Goal: Transaction & Acquisition: Book appointment/travel/reservation

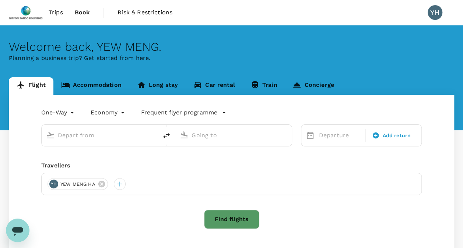
type input "roundtrip"
type input "Singapore Changi (SIN)"
type input "[PERSON_NAME] Intl (MNL)"
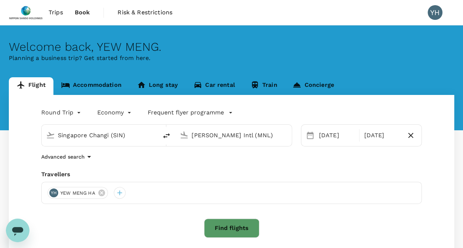
click at [247, 107] on div "Round Trip roundtrip Economy economy Frequent flyer programme" at bounding box center [225, 111] width 396 height 15
click at [224, 227] on button "Find flights" at bounding box center [231, 228] width 55 height 19
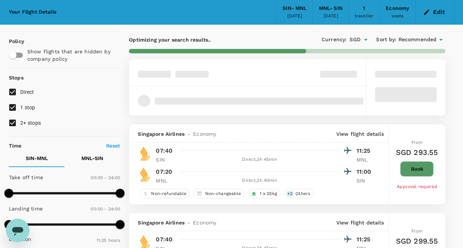
scroll to position [37, 0]
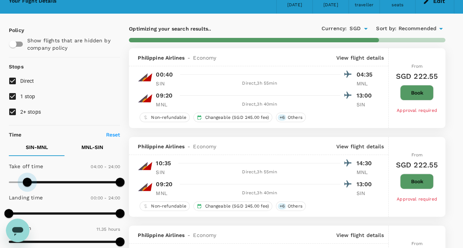
type input "0"
click at [7, 182] on span at bounding box center [8, 182] width 9 height 9
click at [13, 98] on input "1 stop" at bounding box center [12, 96] width 15 height 15
checkbox input "false"
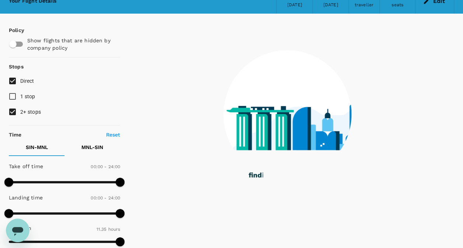
click at [13, 111] on input "2+ stops" at bounding box center [12, 111] width 15 height 15
checkbox input "false"
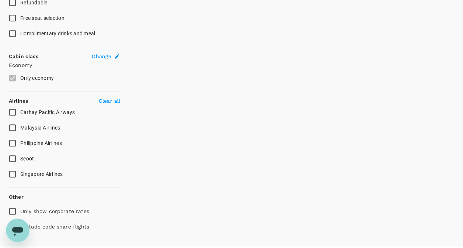
scroll to position [374, 0]
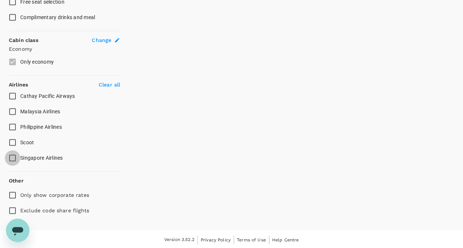
click at [13, 159] on input "Singapore Airlines" at bounding box center [12, 157] width 15 height 15
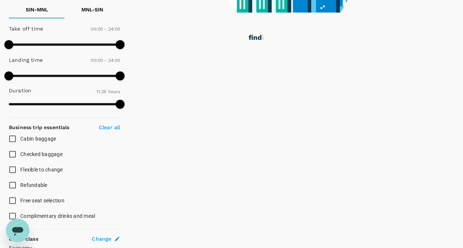
scroll to position [42, 0]
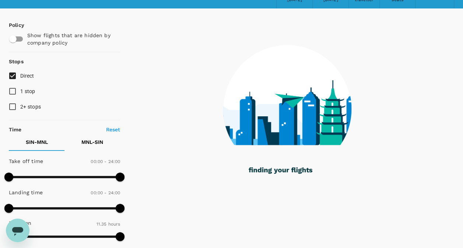
checkbox input "false"
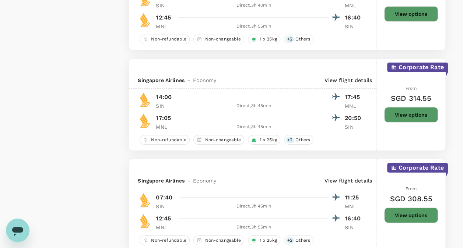
scroll to position [1237, 0]
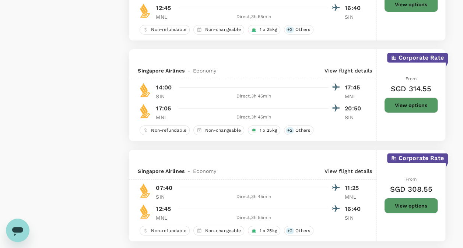
click at [410, 100] on button "View options" at bounding box center [412, 105] width 54 height 15
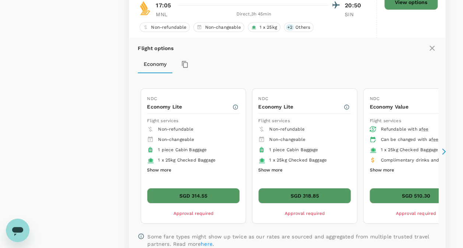
scroll to position [1353, 0]
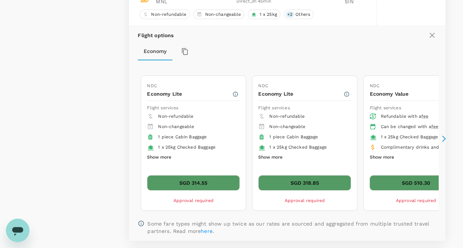
click at [164, 154] on button "Show more" at bounding box center [159, 158] width 24 height 10
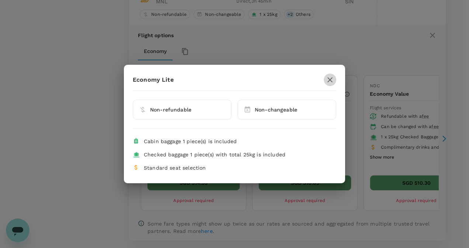
click at [330, 79] on icon "button" at bounding box center [330, 80] width 9 height 9
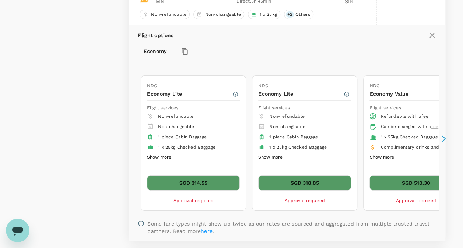
click at [445, 136] on icon at bounding box center [444, 139] width 4 height 6
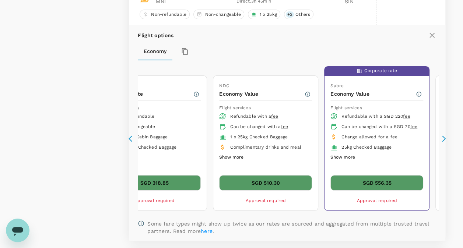
click at [131, 139] on icon at bounding box center [132, 138] width 7 height 7
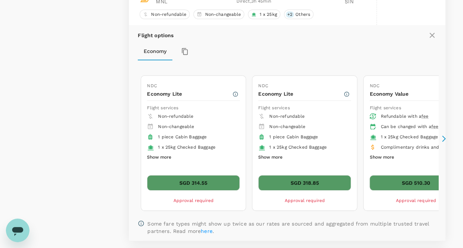
click at [131, 139] on icon at bounding box center [132, 138] width 7 height 7
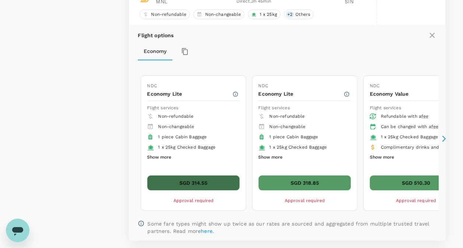
click at [202, 179] on button "SGD 314.55" at bounding box center [193, 182] width 93 height 15
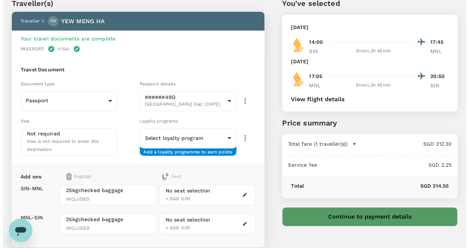
scroll to position [27, 0]
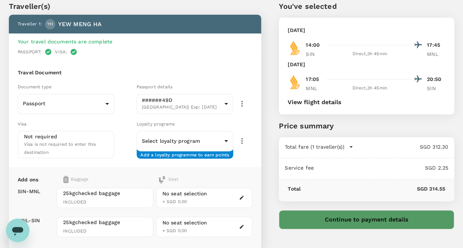
click at [377, 220] on button "Continue to payment details" at bounding box center [366, 220] width 175 height 19
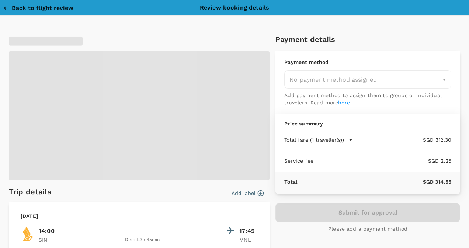
type input "9da82385-ea03-4e8d-b270-32b986f0971a"
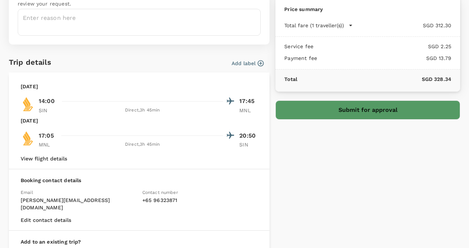
scroll to position [104, 0]
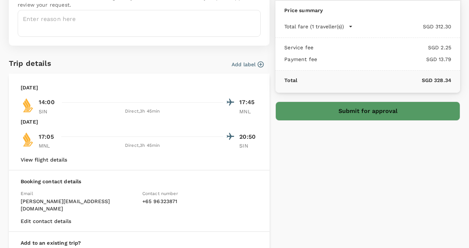
click at [258, 66] on icon "button" at bounding box center [260, 64] width 7 height 7
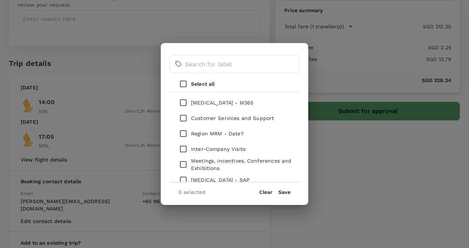
click at [183, 105] on input "checkbox" at bounding box center [182, 102] width 15 height 15
checkbox input "true"
click at [284, 191] on button "Save" at bounding box center [284, 193] width 12 height 6
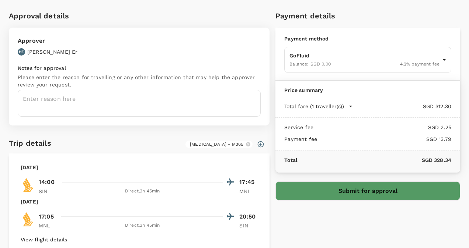
scroll to position [24, 0]
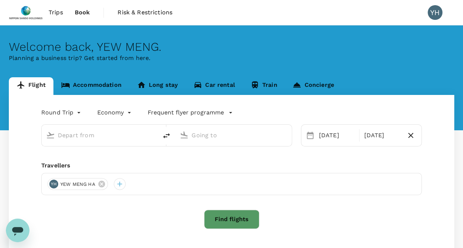
type input "Singapore Changi (SIN)"
type input "[PERSON_NAME] Intl (MNL)"
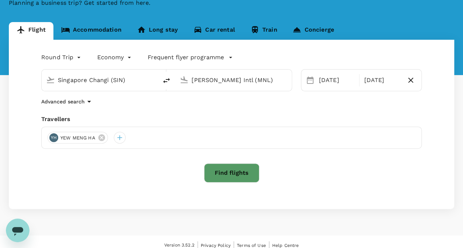
scroll to position [62, 0]
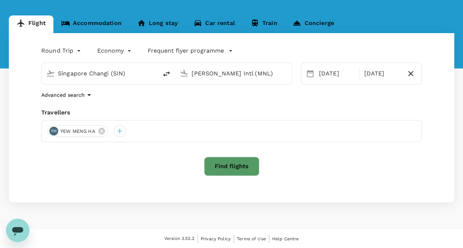
click at [225, 170] on button "Find flights" at bounding box center [231, 166] width 55 height 19
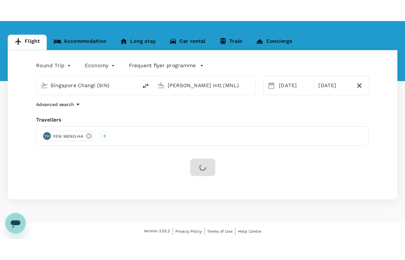
scroll to position [52, 0]
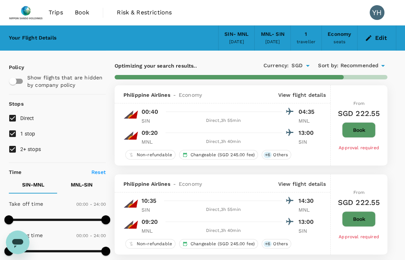
click at [200, 12] on div "Trips Book Risk & Restrictions [DEMOGRAPHIC_DATA]" at bounding box center [202, 12] width 387 height 25
click at [10, 132] on input "1 stop" at bounding box center [12, 133] width 15 height 15
checkbox input "false"
click at [13, 149] on input "2+ stops" at bounding box center [12, 148] width 15 height 15
checkbox input "false"
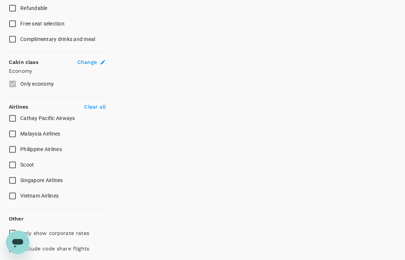
scroll to position [378, 0]
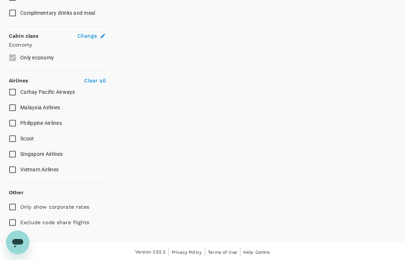
click at [10, 152] on input "Singapore Airlines" at bounding box center [12, 153] width 15 height 15
checkbox input "true"
type input "1015"
checkbox input "false"
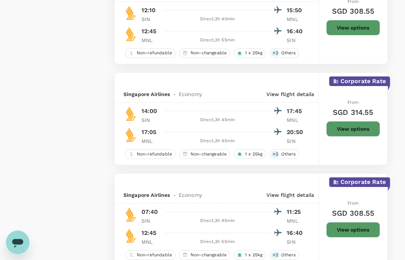
scroll to position [1217, 0]
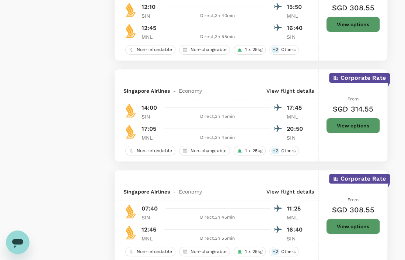
click at [349, 123] on button "View options" at bounding box center [353, 125] width 54 height 15
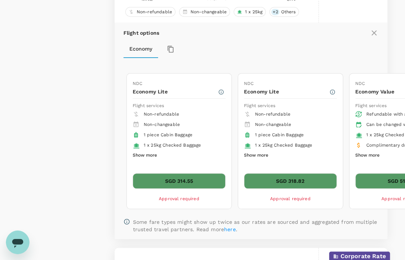
scroll to position [1358, 0]
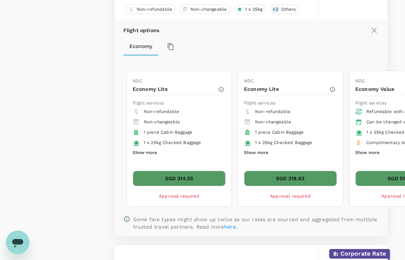
click at [176, 175] on button "SGD 314.55" at bounding box center [179, 177] width 93 height 15
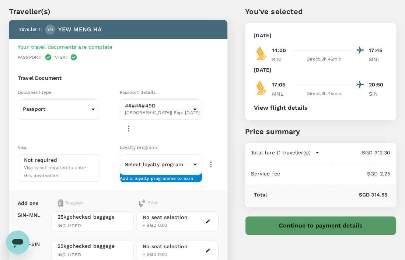
scroll to position [37, 0]
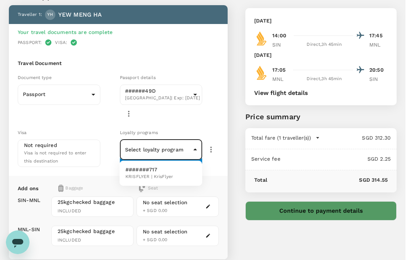
click at [194, 149] on body "Back to flight results Flight review Traveller(s) Traveller 1 : YH YEW MENG HA …" at bounding box center [205, 161] width 411 height 397
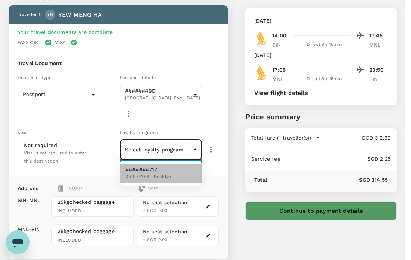
click at [158, 172] on p "#######717" at bounding box center [149, 169] width 48 height 7
type input "6f666337-9a48-48b2-b414-b61182c16557"
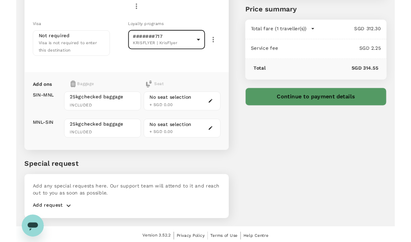
scroll to position [107, 0]
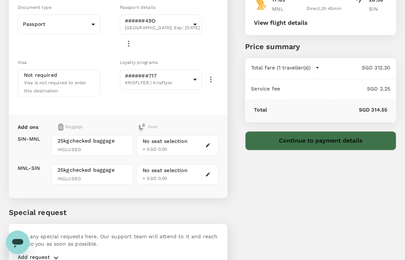
click at [285, 139] on button "Continue to payment details" at bounding box center [320, 140] width 151 height 19
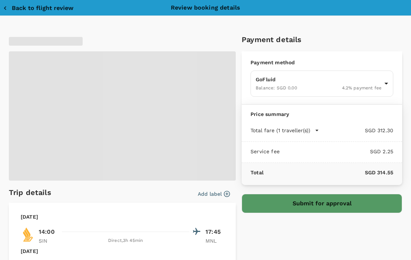
type input "9da82385-ea03-4e8d-b270-32b986f0971a"
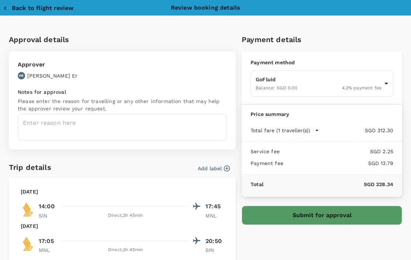
click at [223, 166] on icon "button" at bounding box center [226, 167] width 7 height 7
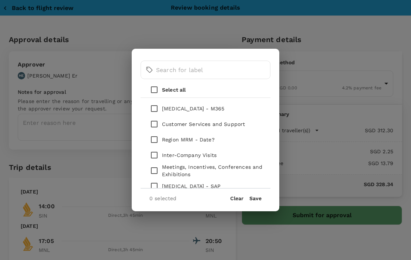
click at [153, 109] on input "checkbox" at bounding box center [153, 108] width 15 height 15
checkbox input "true"
click at [251, 198] on button "Save" at bounding box center [255, 198] width 12 height 6
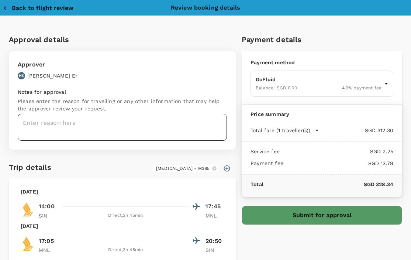
click at [36, 122] on textarea at bounding box center [122, 127] width 209 height 27
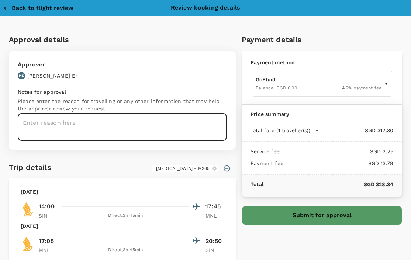
click at [52, 125] on textarea at bounding box center [122, 127] width 209 height 27
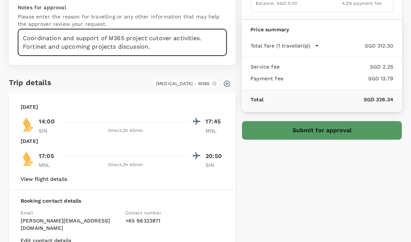
scroll to position [74, 0]
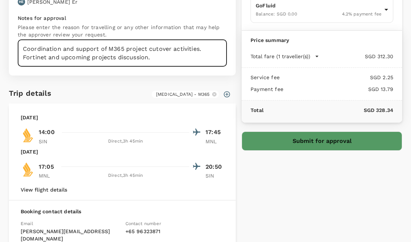
type textarea "Coordination and support of M365 project cutover activities. Fortinet and upcom…"
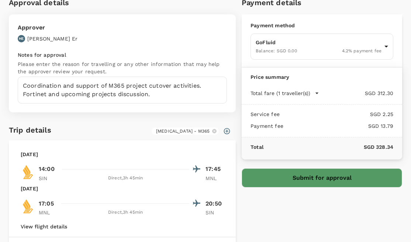
scroll to position [44, 0]
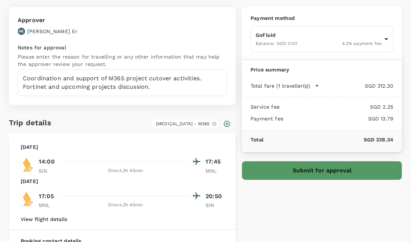
click at [300, 168] on button "Submit for approval" at bounding box center [321, 170] width 160 height 19
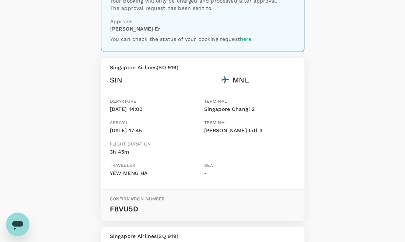
scroll to position [74, 0]
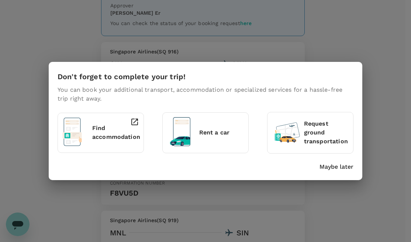
click at [340, 166] on p "Maybe later" at bounding box center [336, 167] width 34 height 9
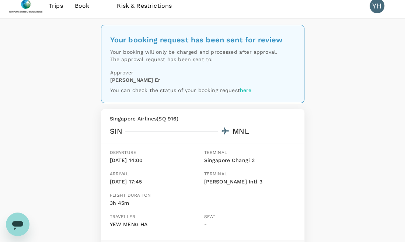
scroll to position [0, 0]
